Goal: Task Accomplishment & Management: Manage account settings

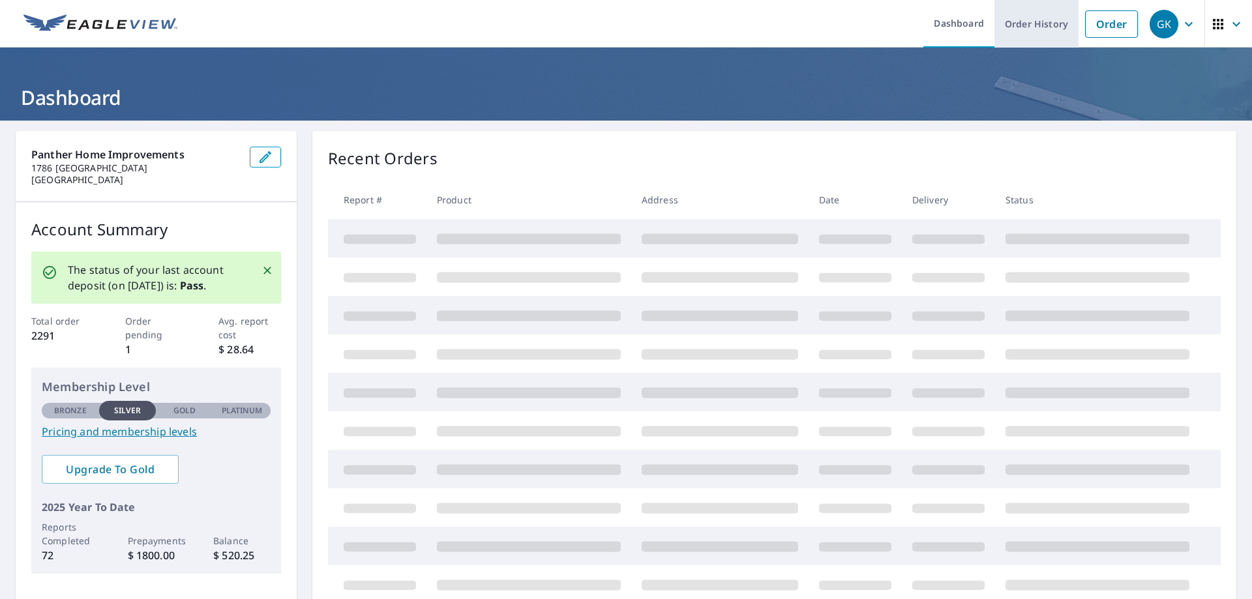
click at [1036, 27] on link "Order History" at bounding box center [1036, 24] width 84 height 48
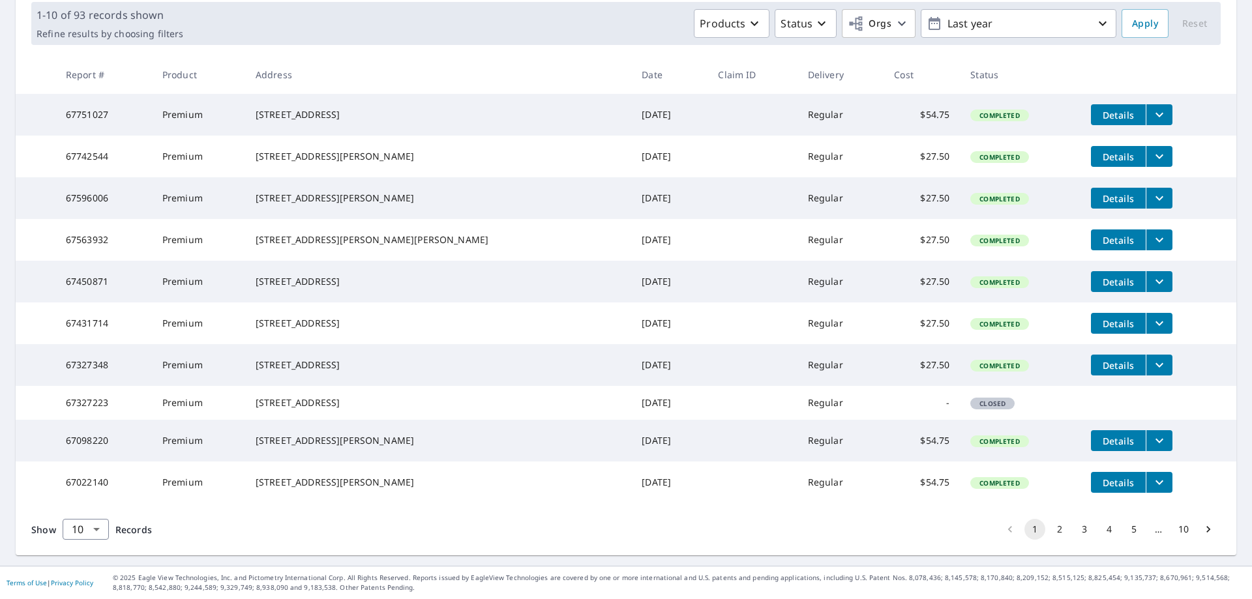
scroll to position [255, 0]
click at [1049, 527] on button "2" at bounding box center [1059, 529] width 21 height 21
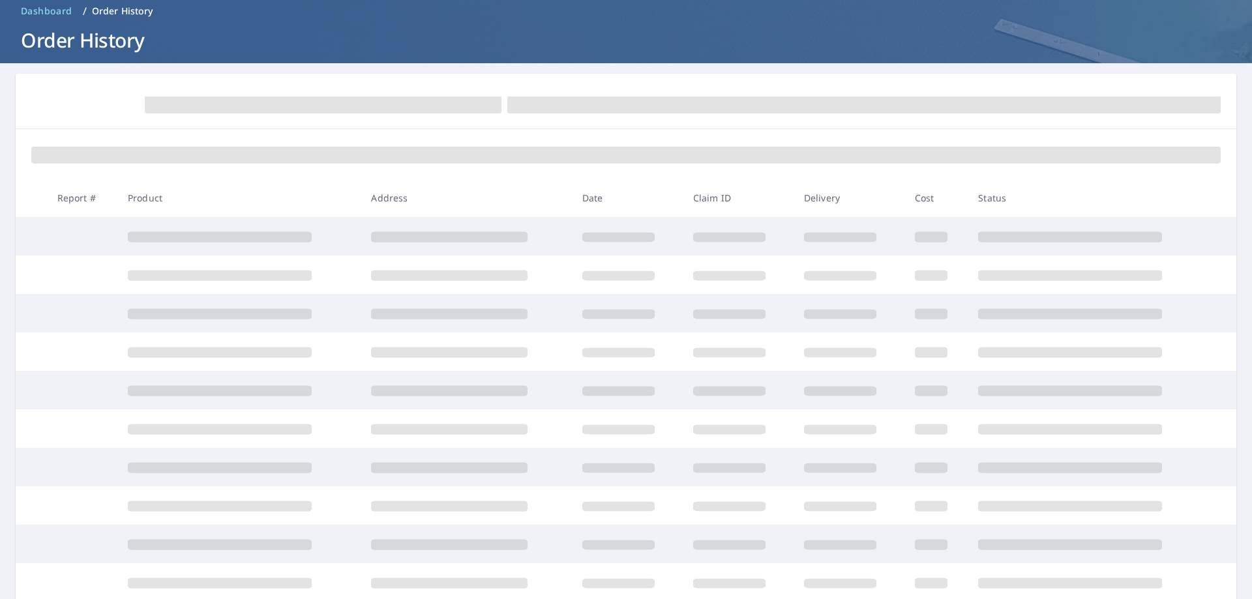
scroll to position [3, 0]
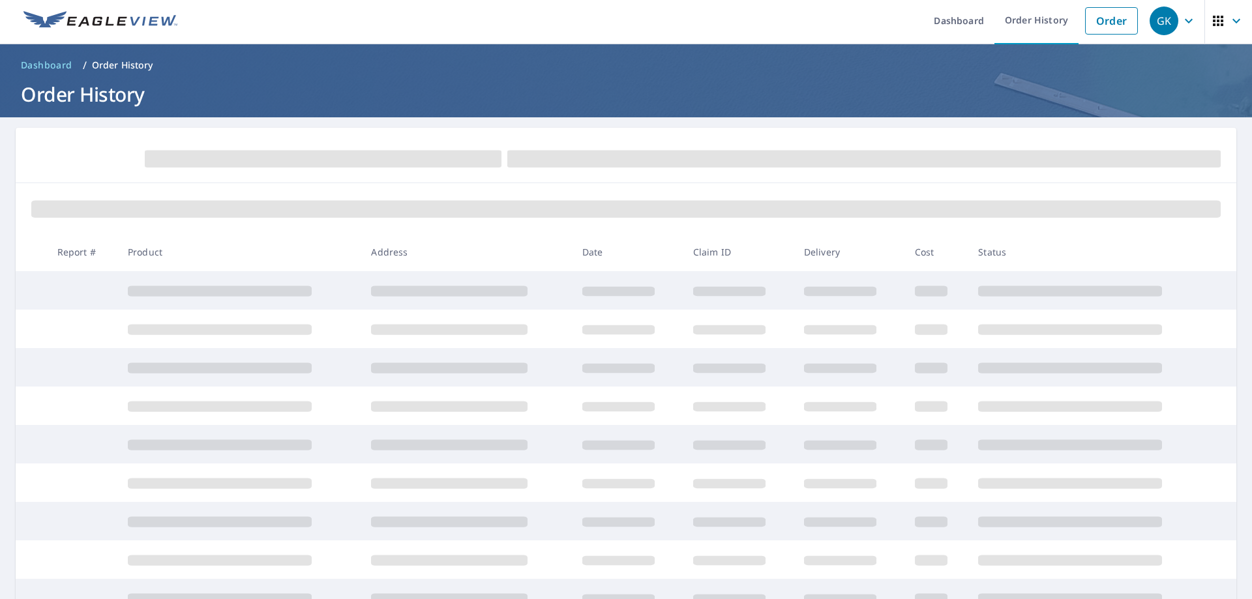
click at [1045, 527] on span at bounding box center [1070, 521] width 184 height 10
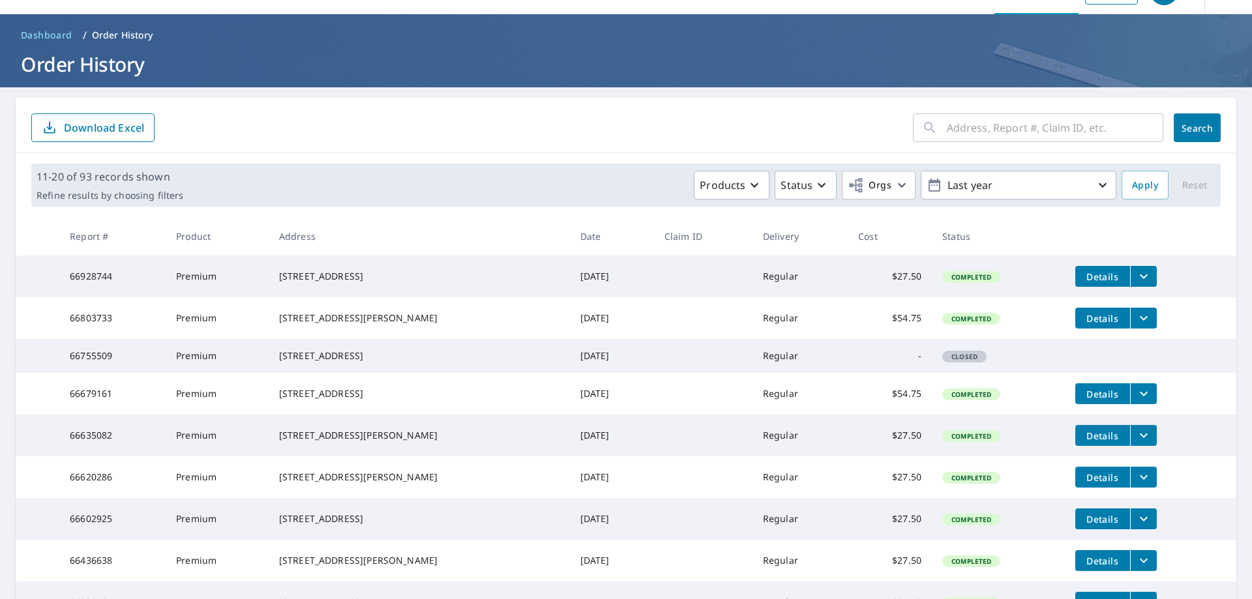
scroll to position [65, 0]
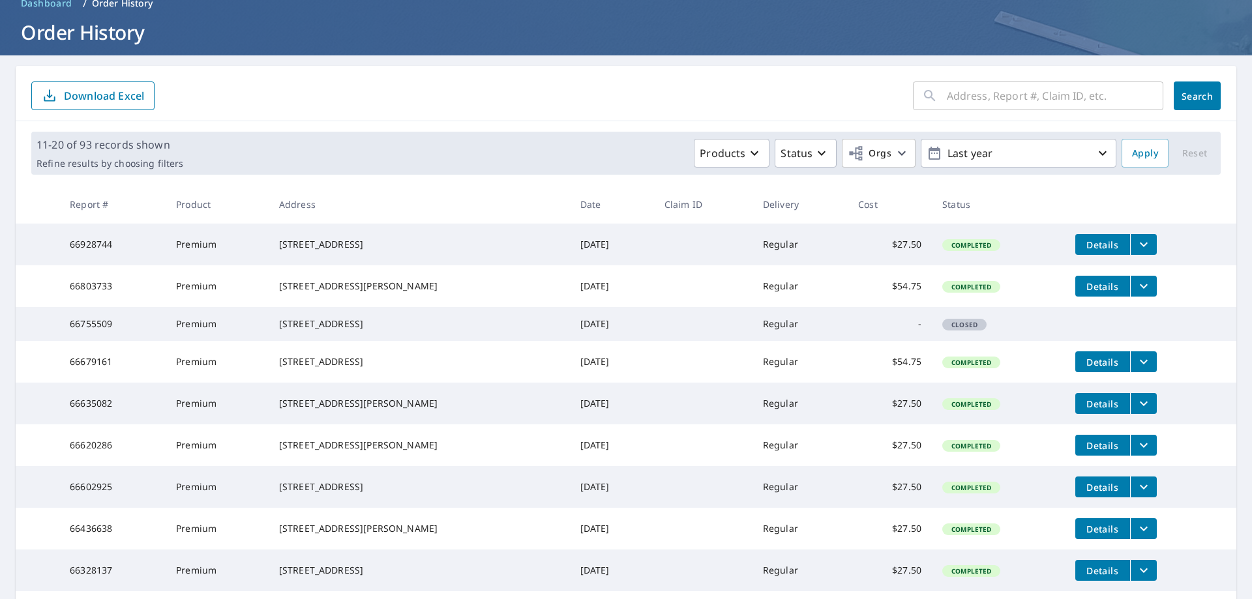
click at [1139, 456] on button "filesDropdownBtn-66620286" at bounding box center [1143, 445] width 27 height 21
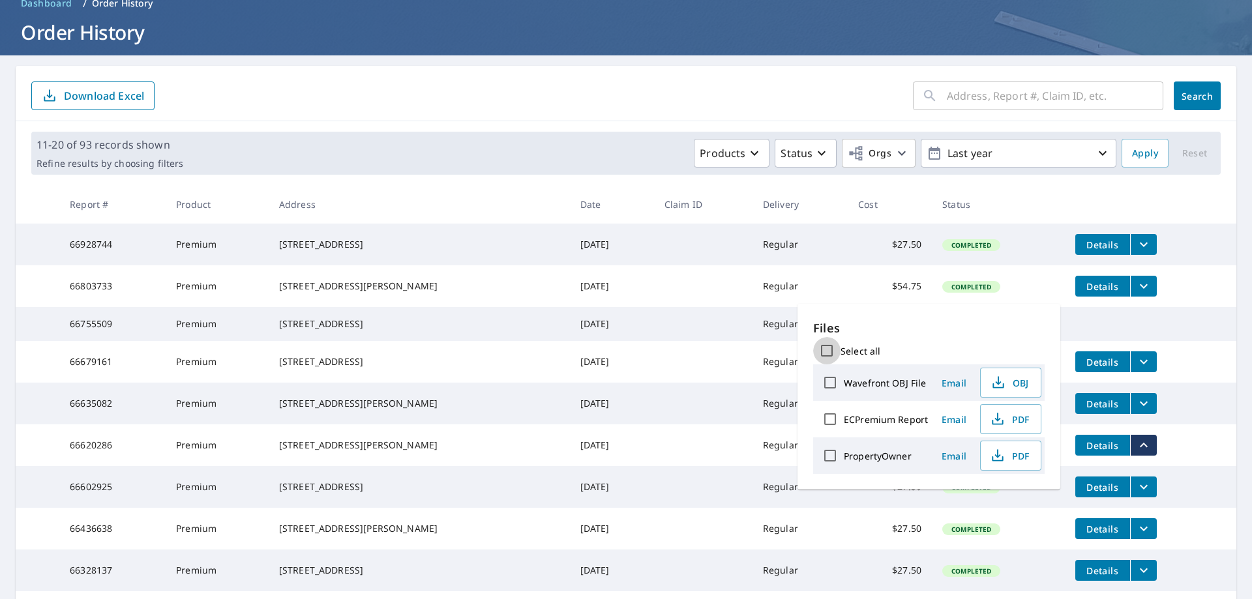
click at [824, 348] on input "Select all" at bounding box center [826, 350] width 27 height 27
checkbox input "true"
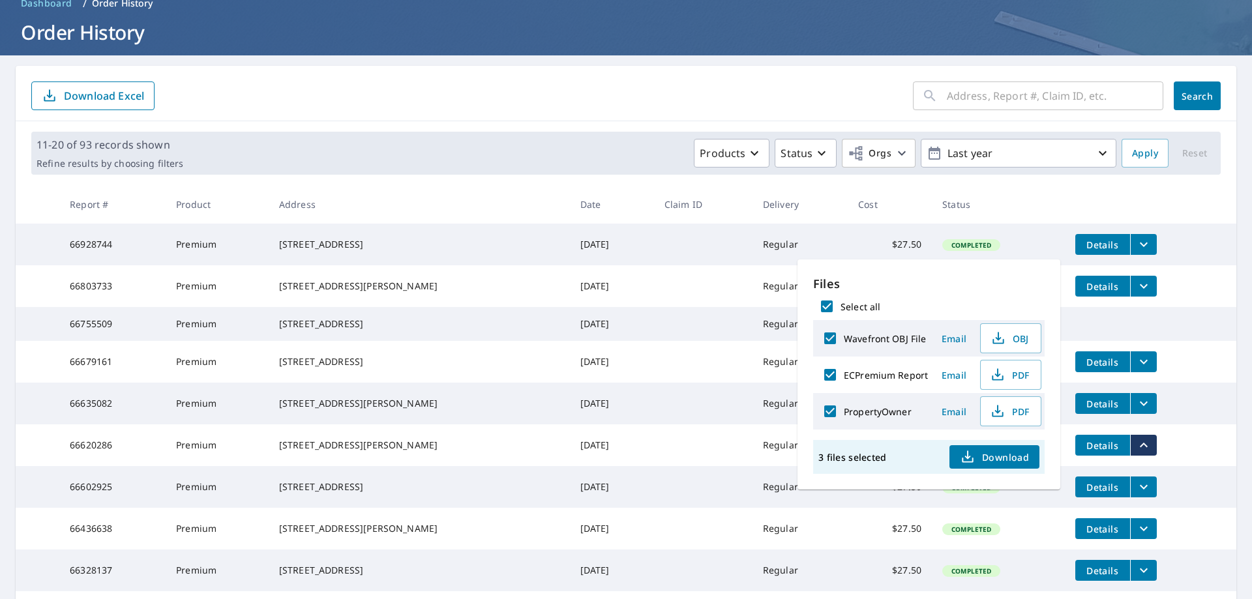
click at [997, 456] on span "Download" at bounding box center [994, 457] width 69 height 16
